Goal: Check status: Check status

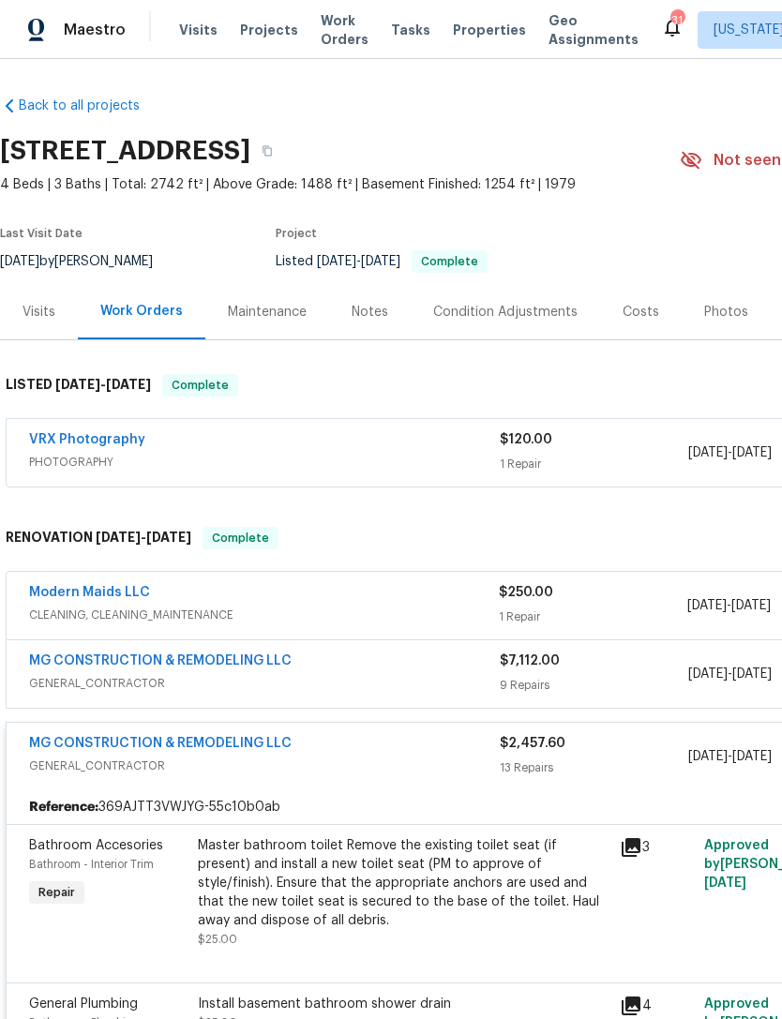
click at [260, 38] on span "Projects" at bounding box center [269, 30] width 58 height 19
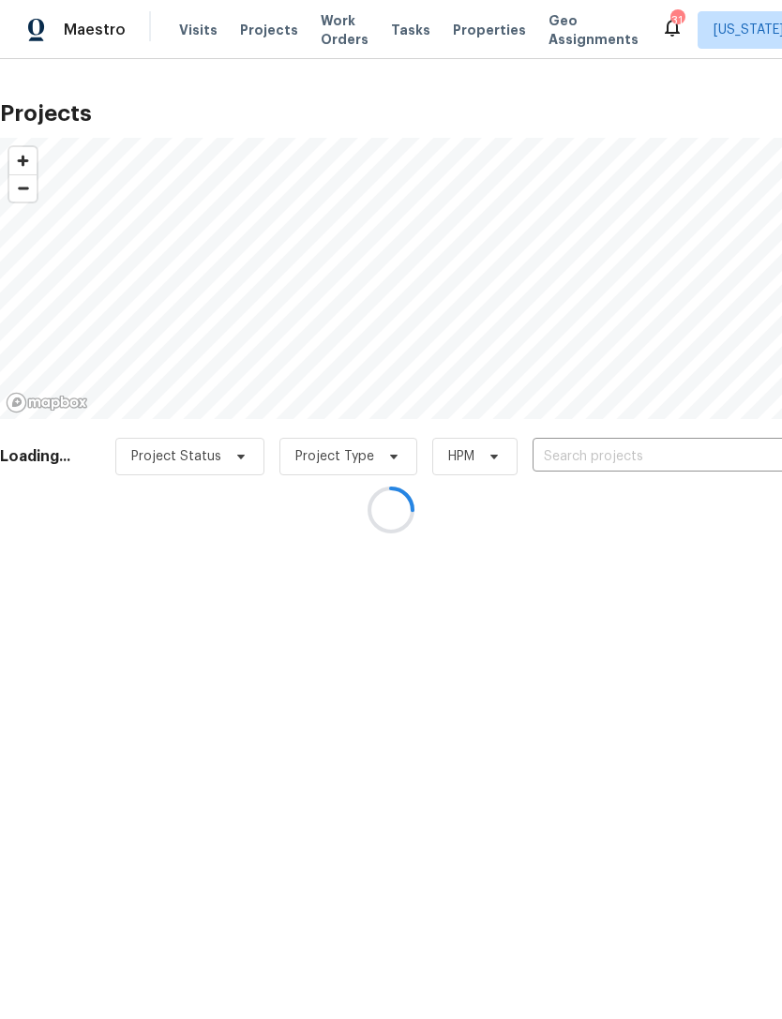
click at [595, 452] on div at bounding box center [391, 509] width 782 height 1019
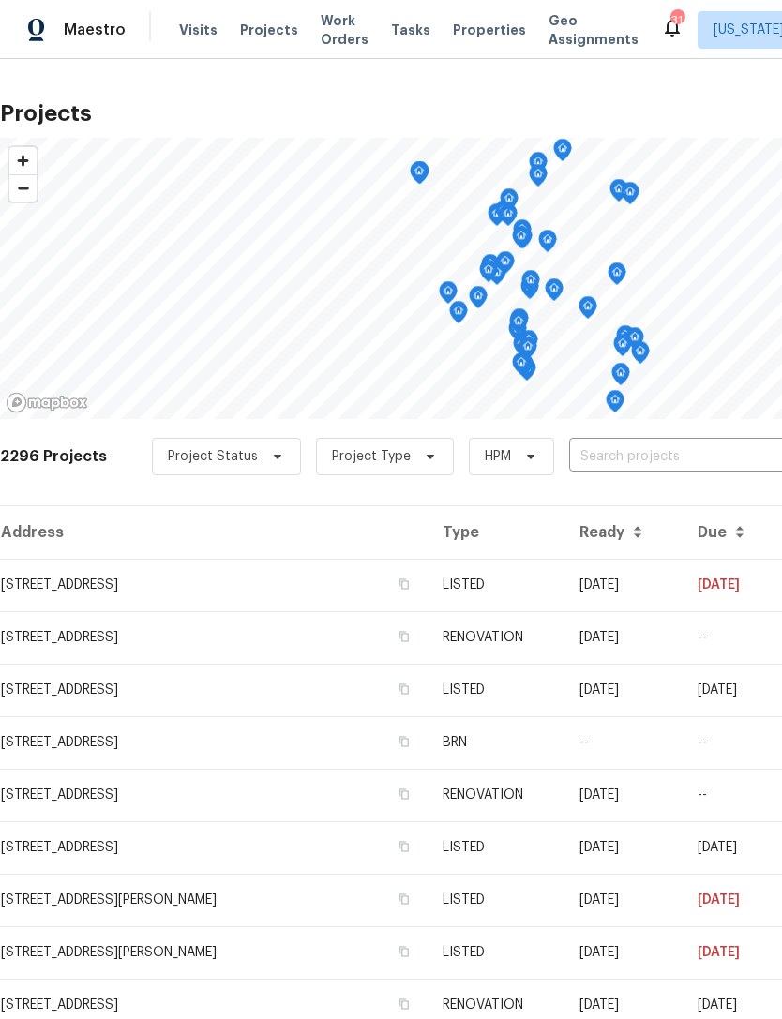
click at [597, 463] on input "text" at bounding box center [676, 456] width 215 height 29
type input "14849"
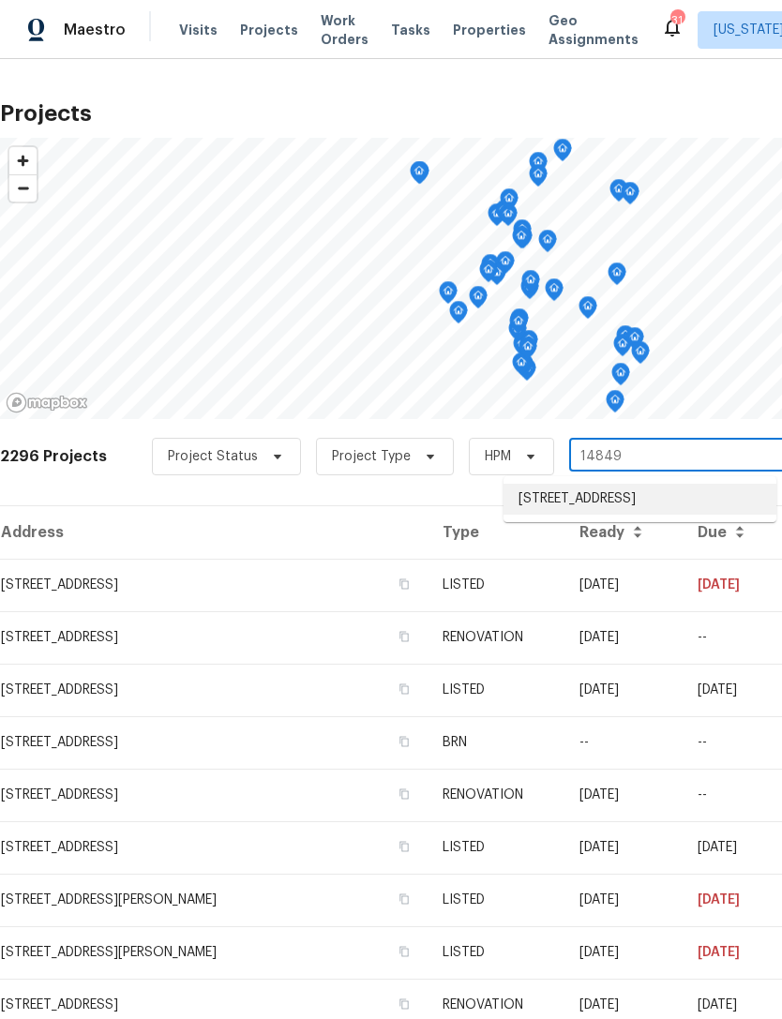
click at [606, 505] on li "[STREET_ADDRESS]" at bounding box center [639, 499] width 273 height 31
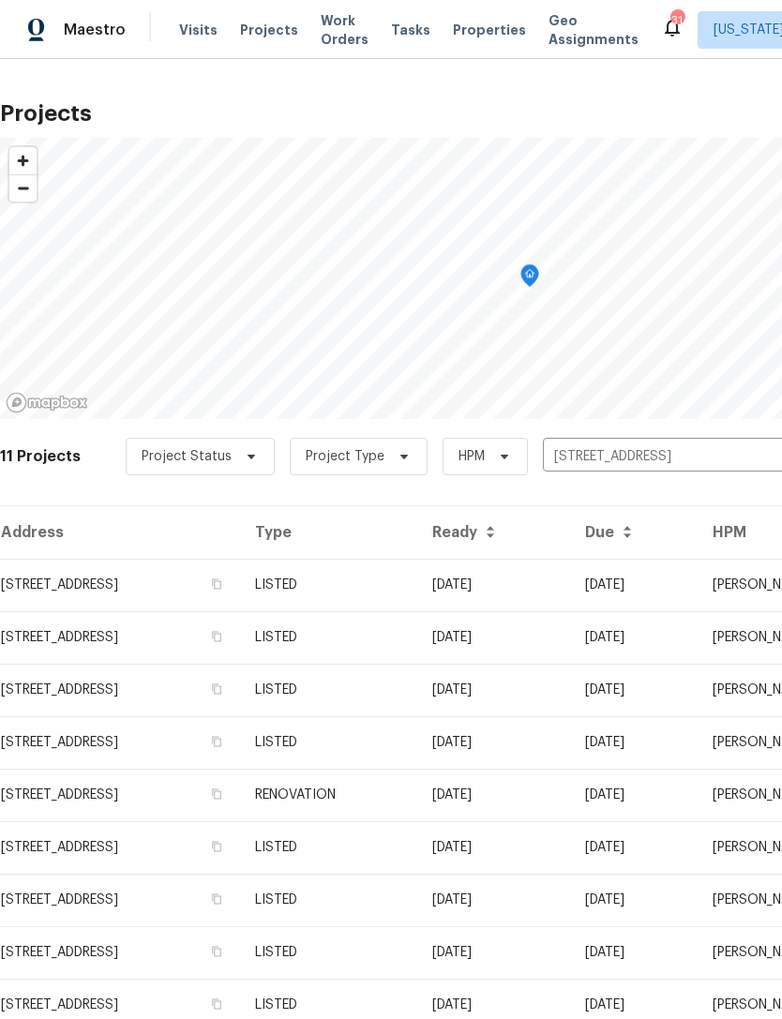
click at [240, 580] on td "[STREET_ADDRESS]" at bounding box center [120, 585] width 240 height 52
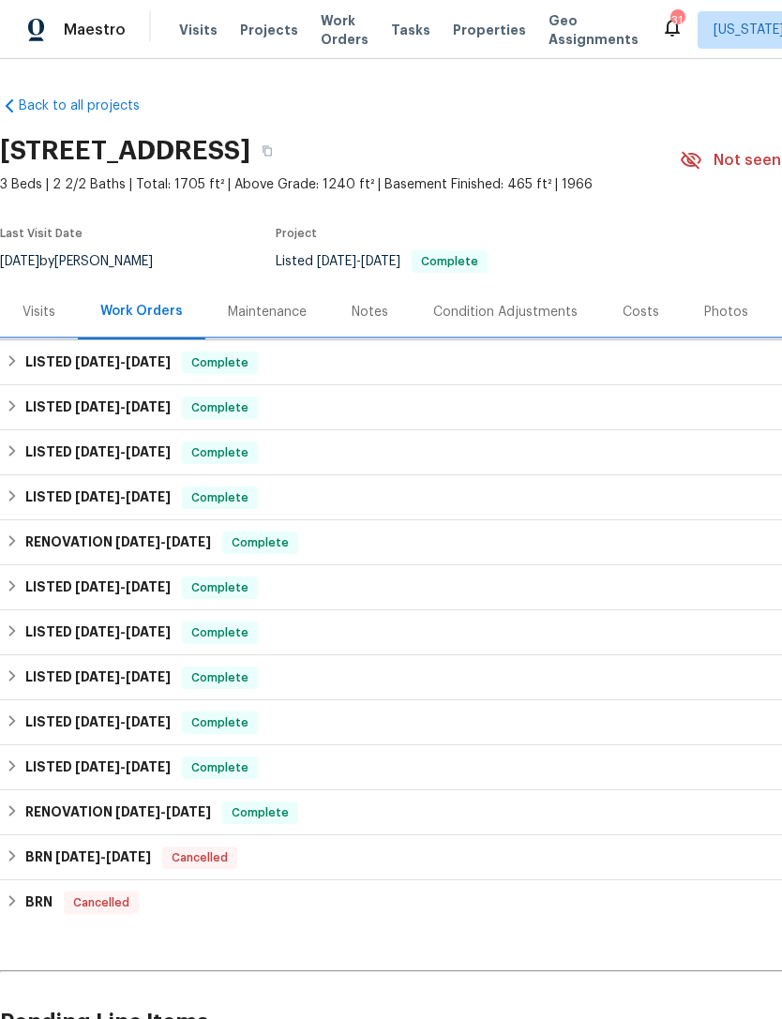
click at [243, 365] on span "Complete" at bounding box center [220, 362] width 72 height 19
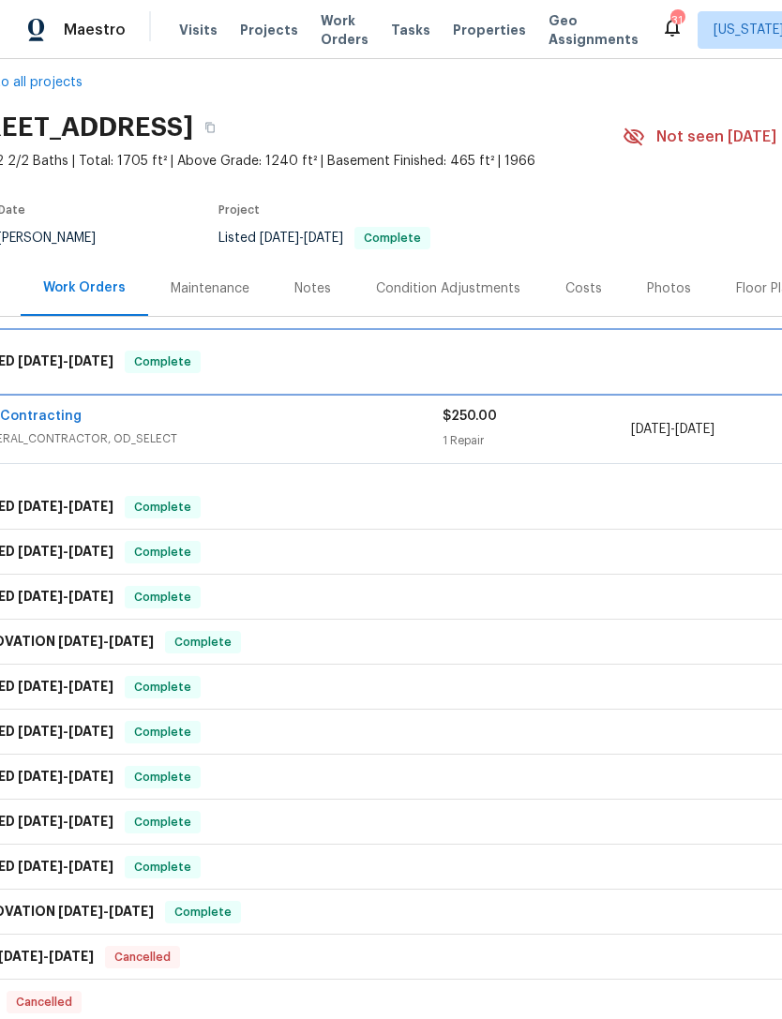
scroll to position [23, 65]
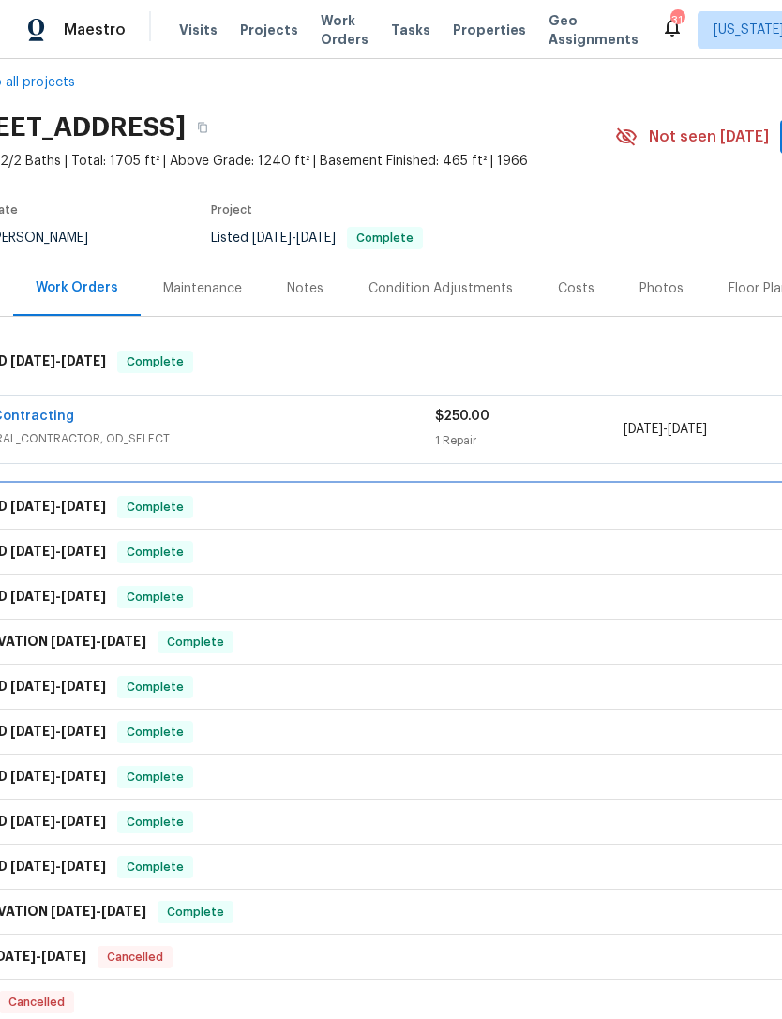
click at [135, 515] on span "Complete" at bounding box center [155, 507] width 72 height 19
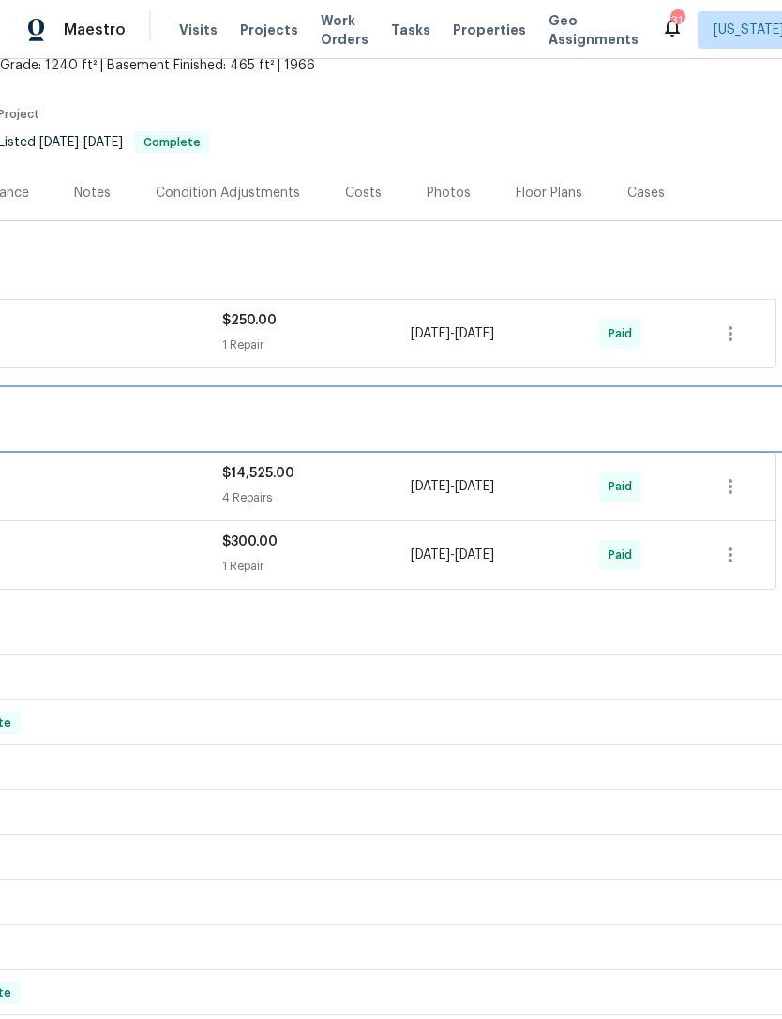
scroll to position [119, 277]
